Goal: Transaction & Acquisition: Purchase product/service

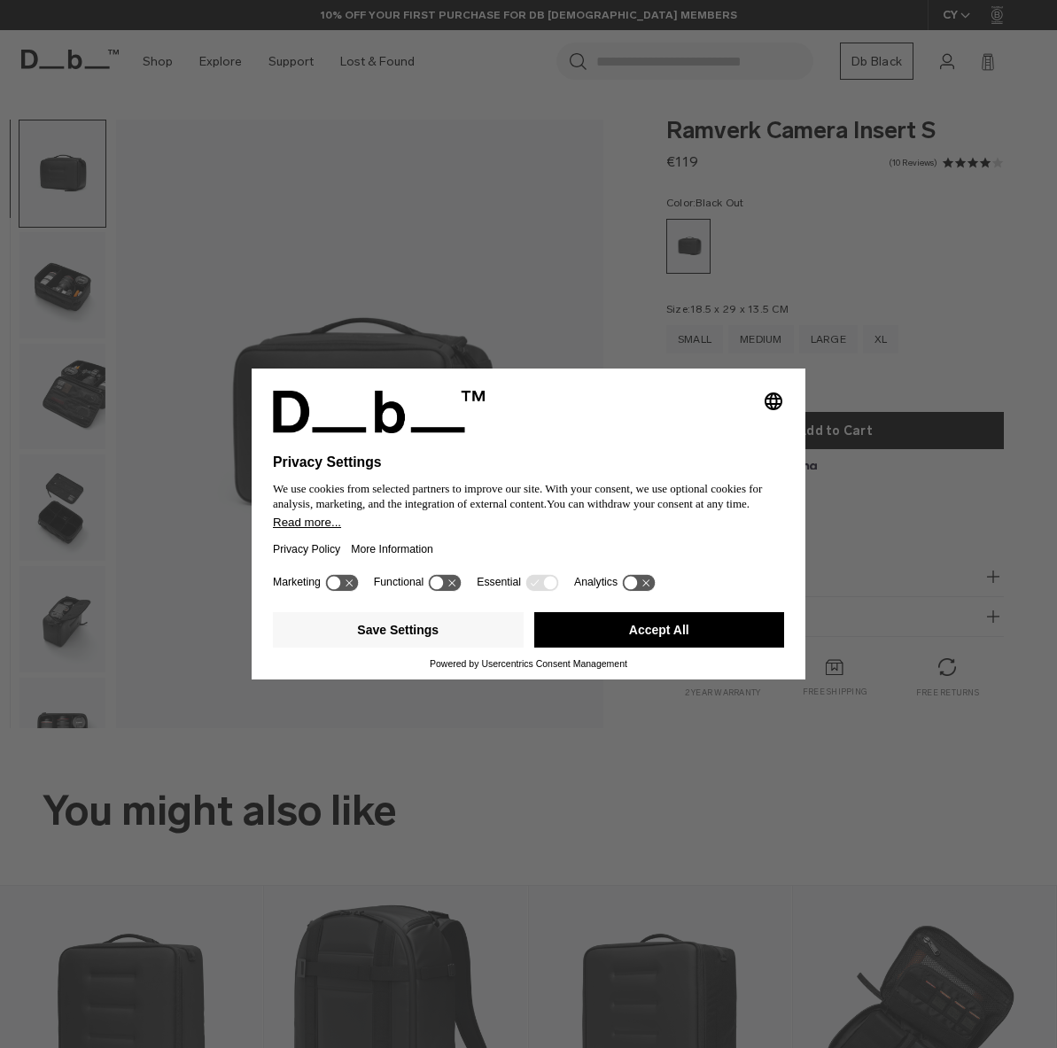
click at [615, 641] on button "Accept All" at bounding box center [659, 629] width 251 height 35
click at [448, 306] on div "Selecting an option will immediately change the language Privacy Settings We us…" at bounding box center [528, 524] width 1057 height 1048
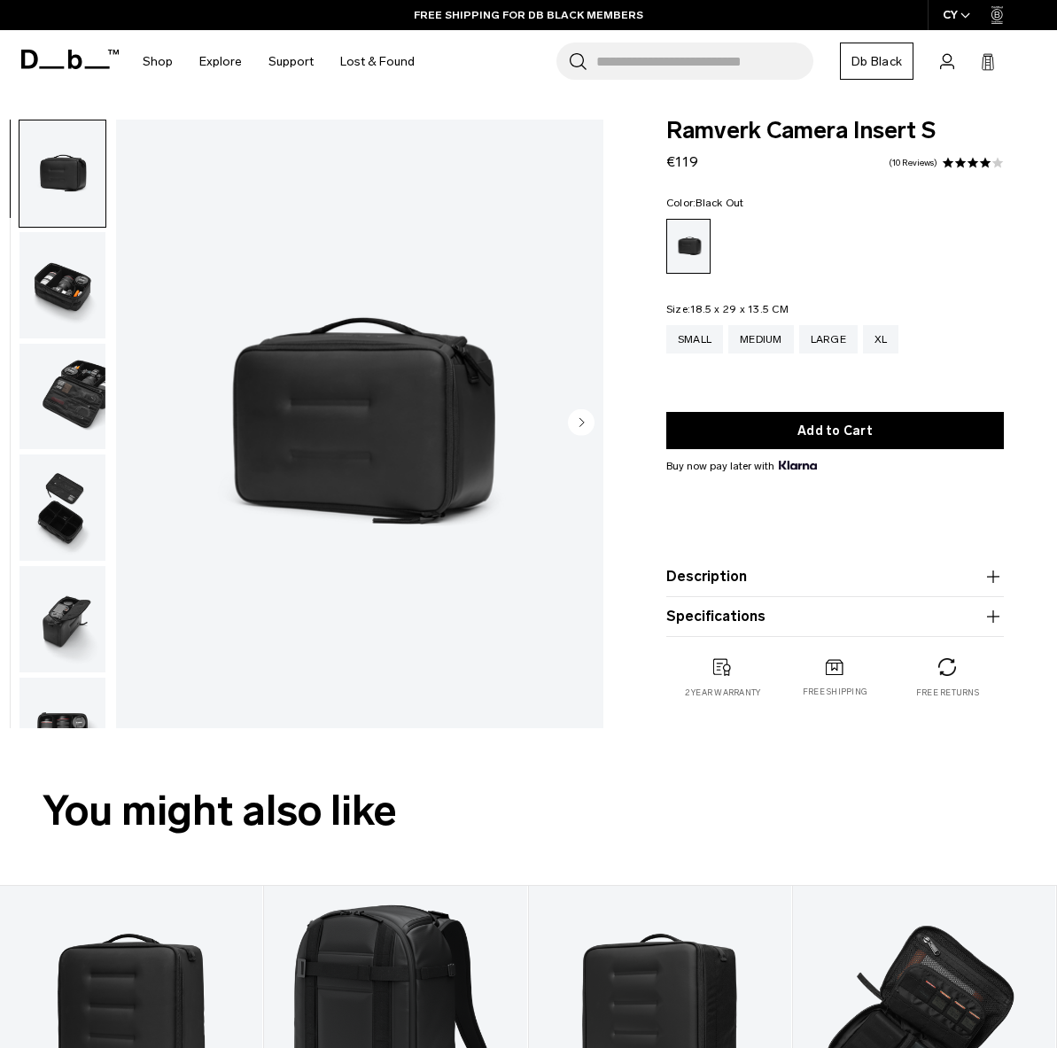
drag, startPoint x: 44, startPoint y: 308, endPoint x: 76, endPoint y: 395, distance: 92.5
click at [45, 308] on img "button" at bounding box center [62, 285] width 86 height 106
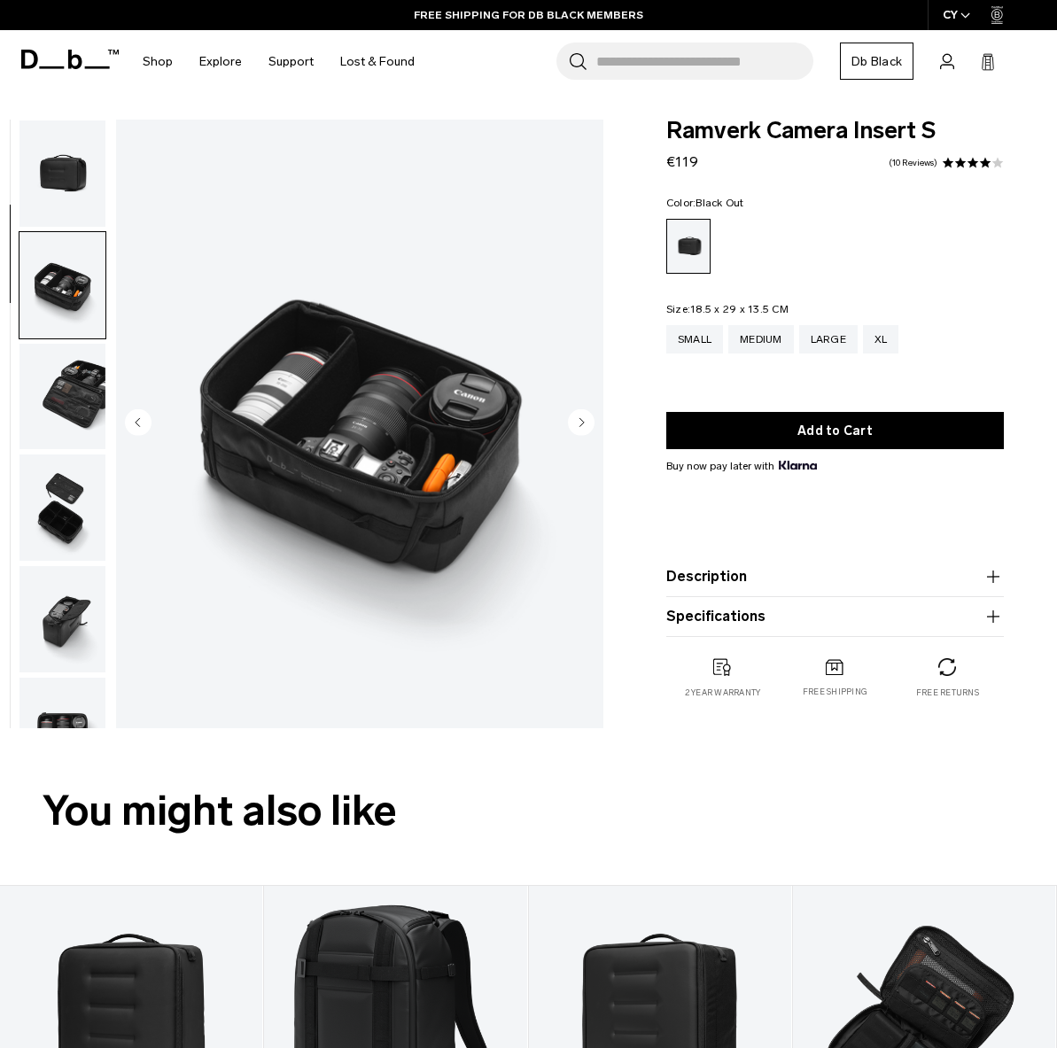
click at [76, 395] on ul at bounding box center [63, 424] width 88 height 608
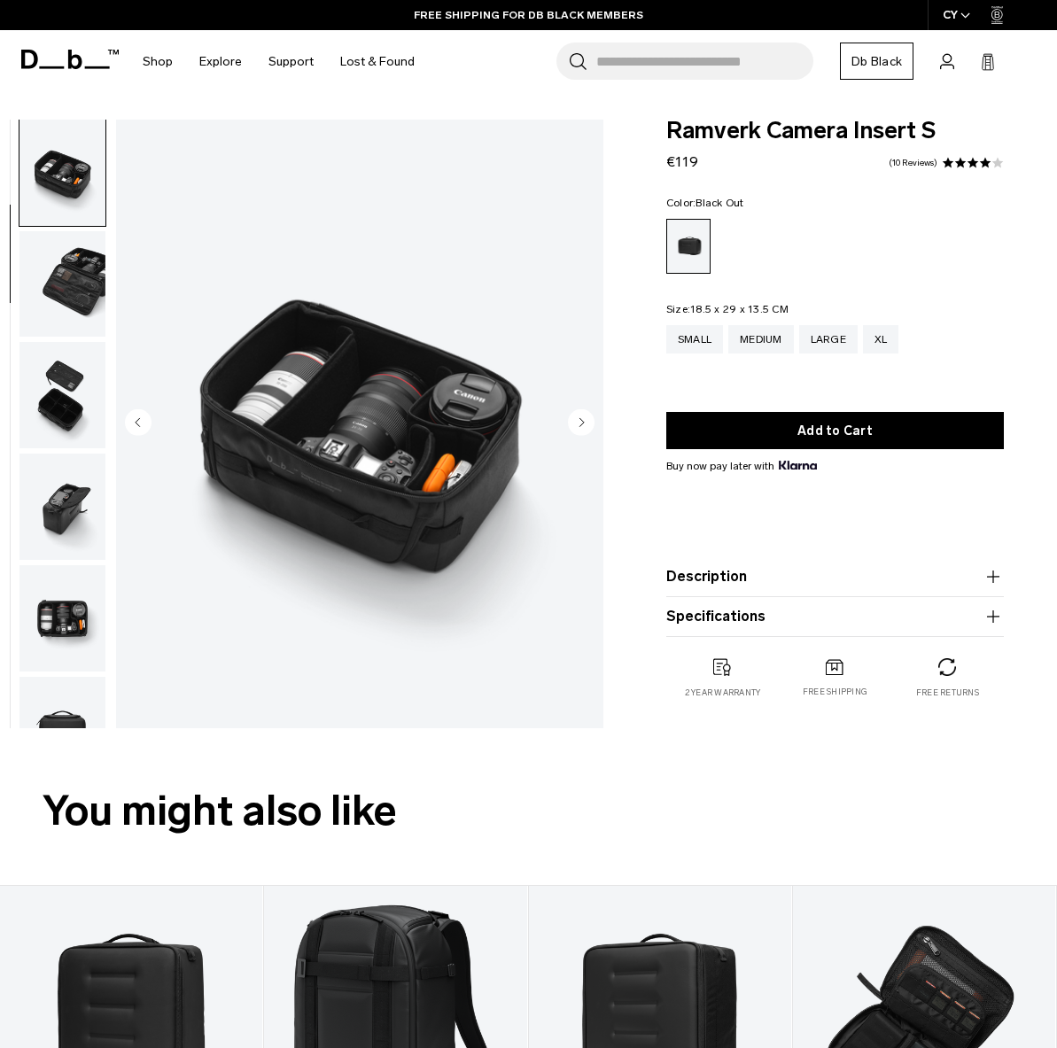
click at [597, 432] on img "2 / 7" at bounding box center [359, 424] width 487 height 608
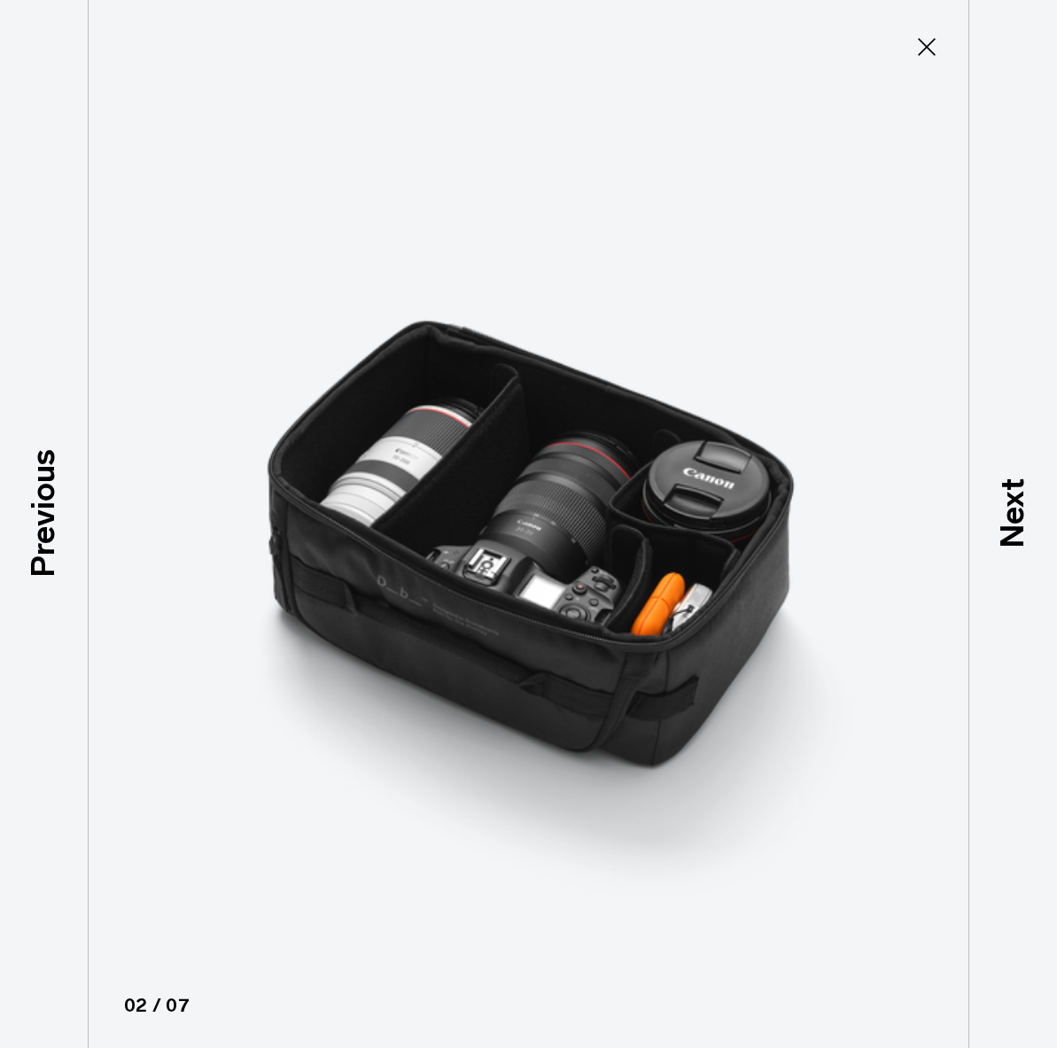
type button "Close"
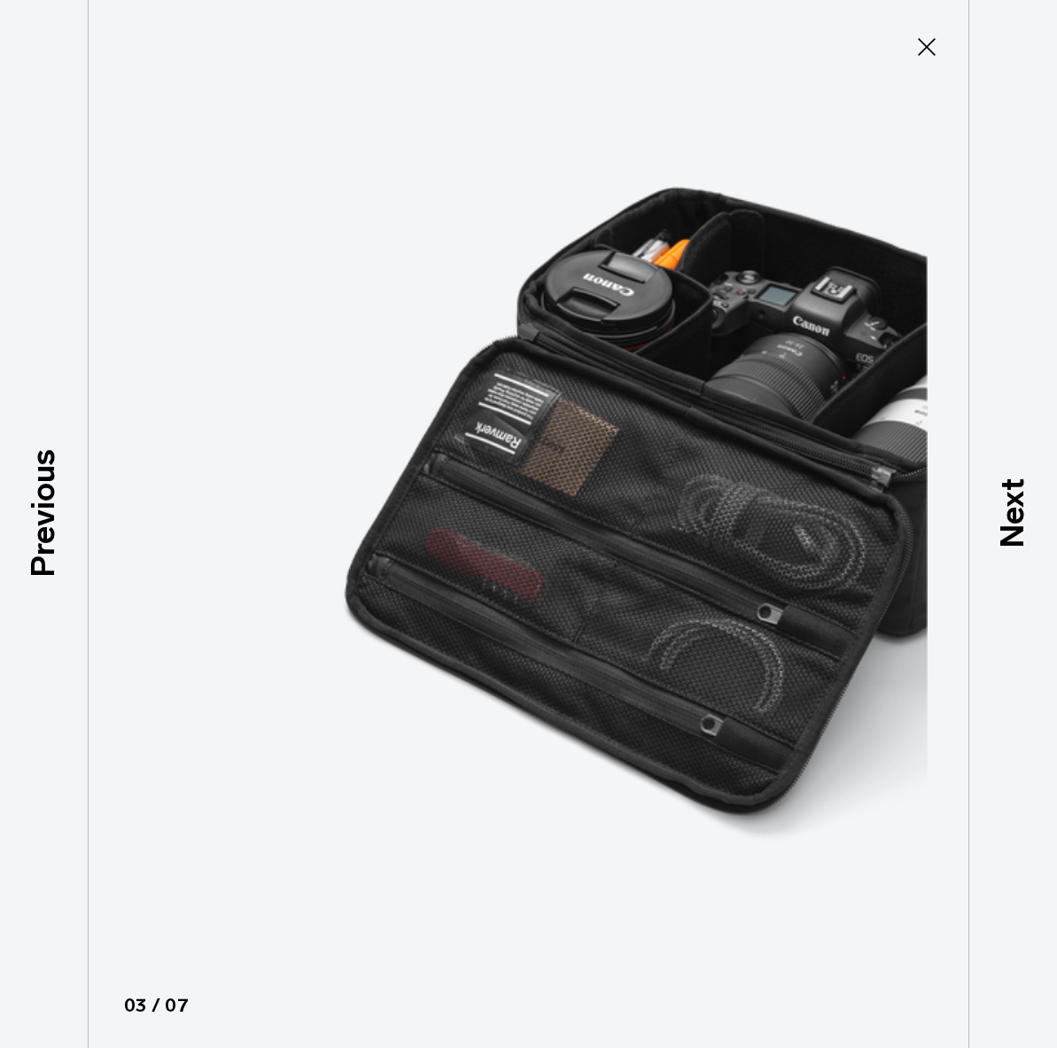
scroll to position [177, 0]
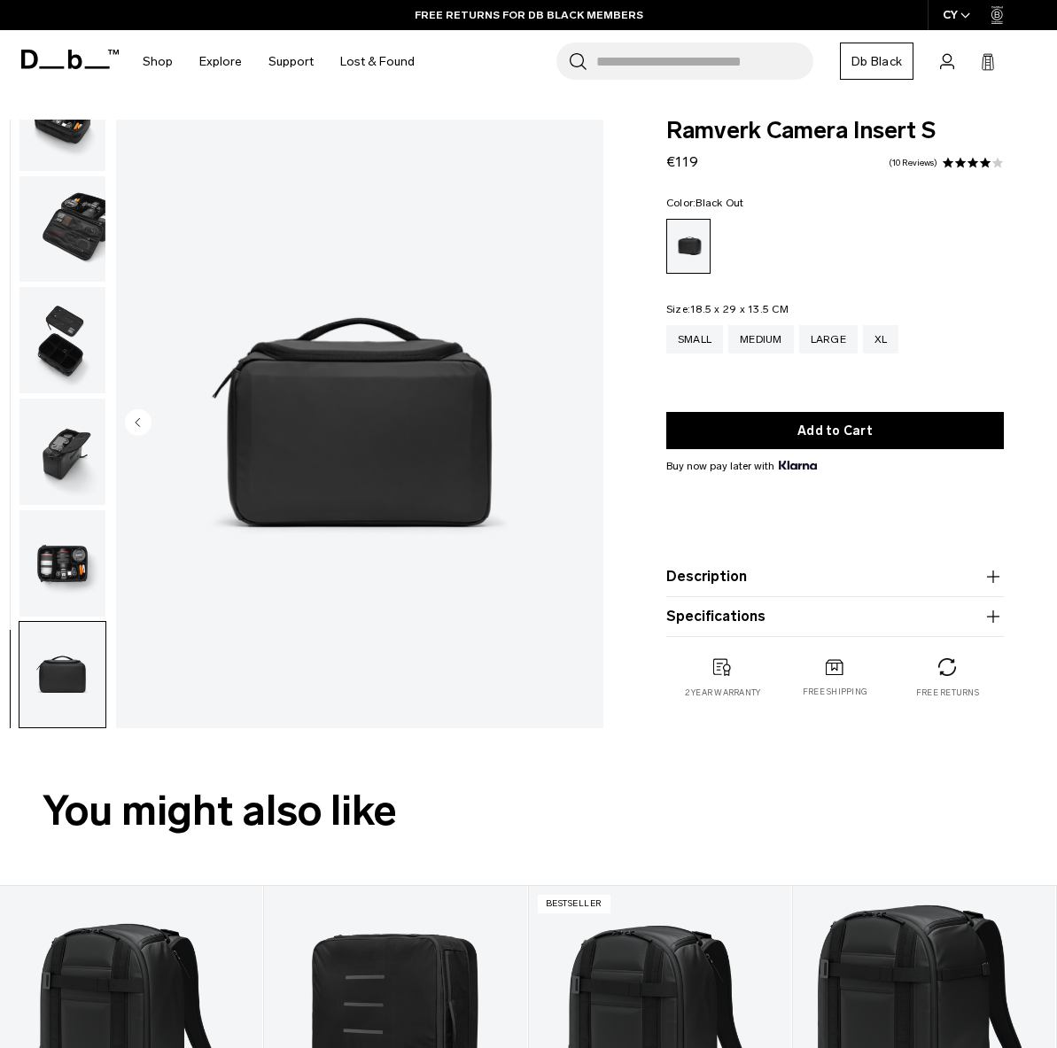
click at [68, 461] on img "button" at bounding box center [62, 452] width 86 height 106
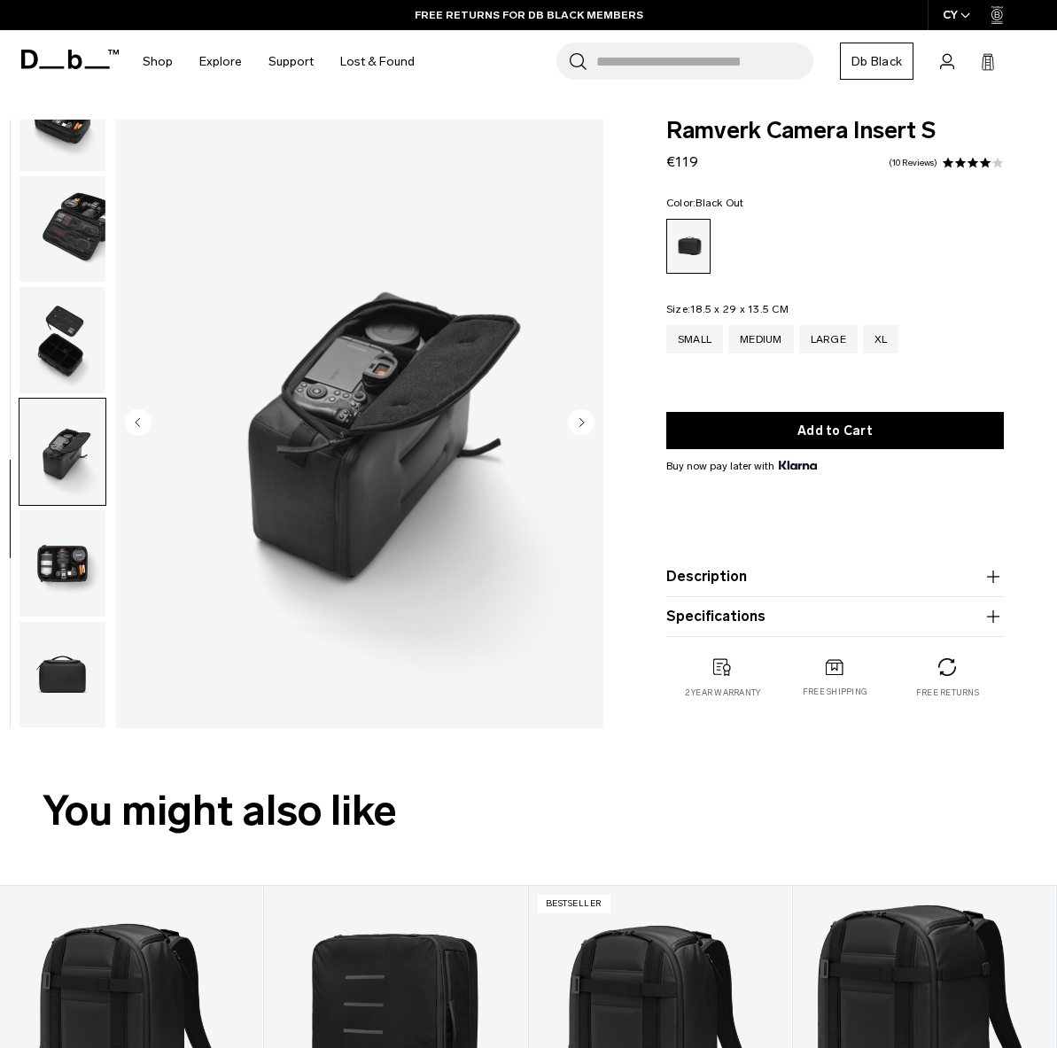
click at [577, 417] on circle "Next slide" at bounding box center [581, 421] width 27 height 27
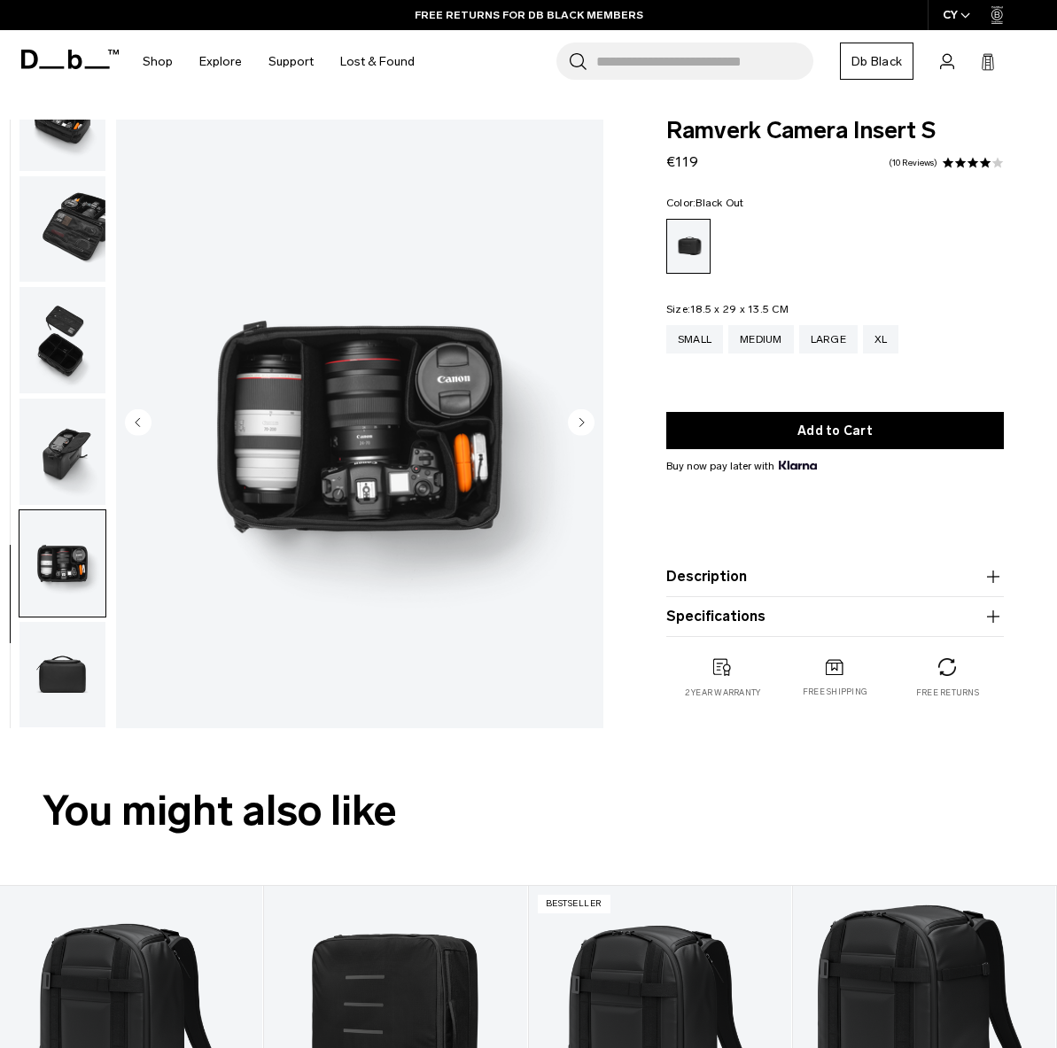
click at [580, 419] on icon "Next slide" at bounding box center [581, 422] width 4 height 8
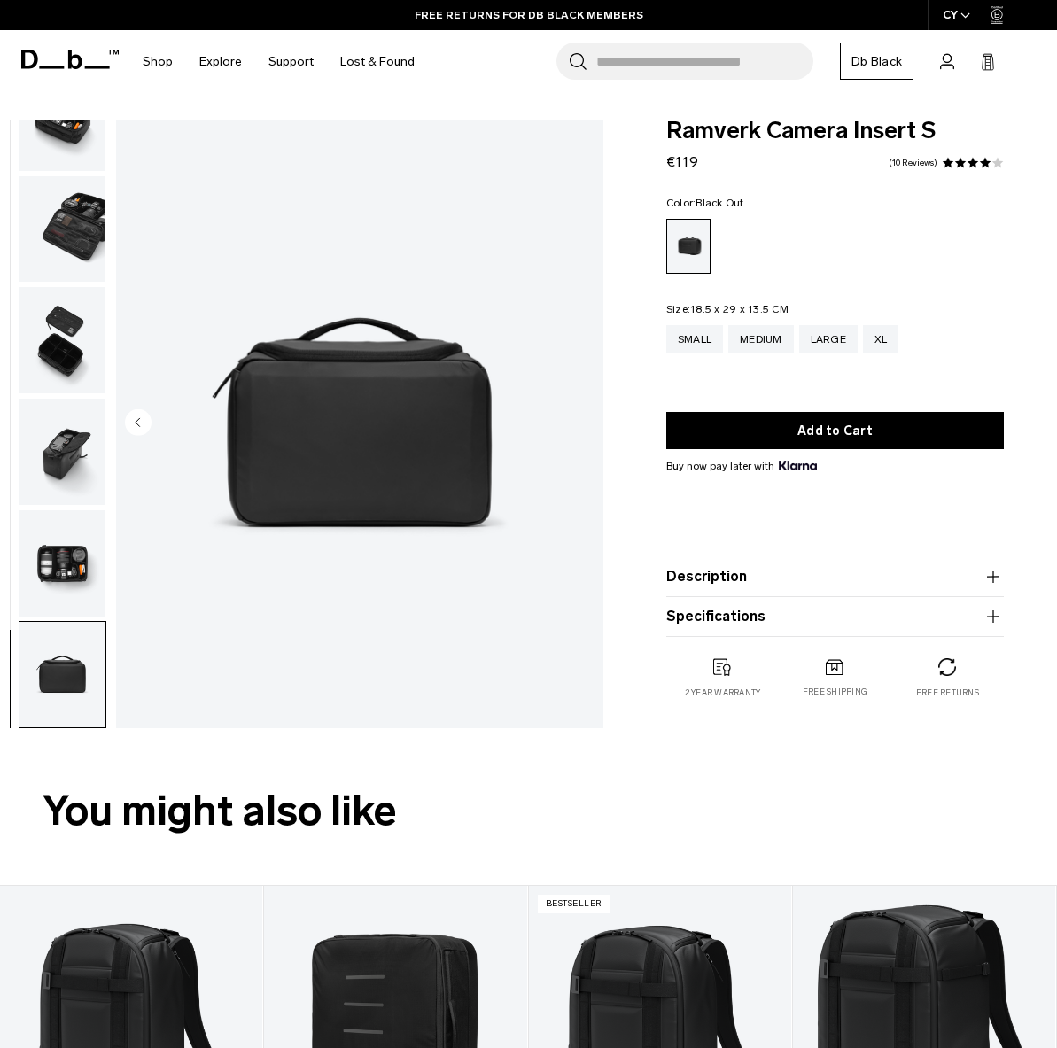
click at [580, 419] on img "7 / 7" at bounding box center [359, 424] width 487 height 608
